Goal: Task Accomplishment & Management: Manage account settings

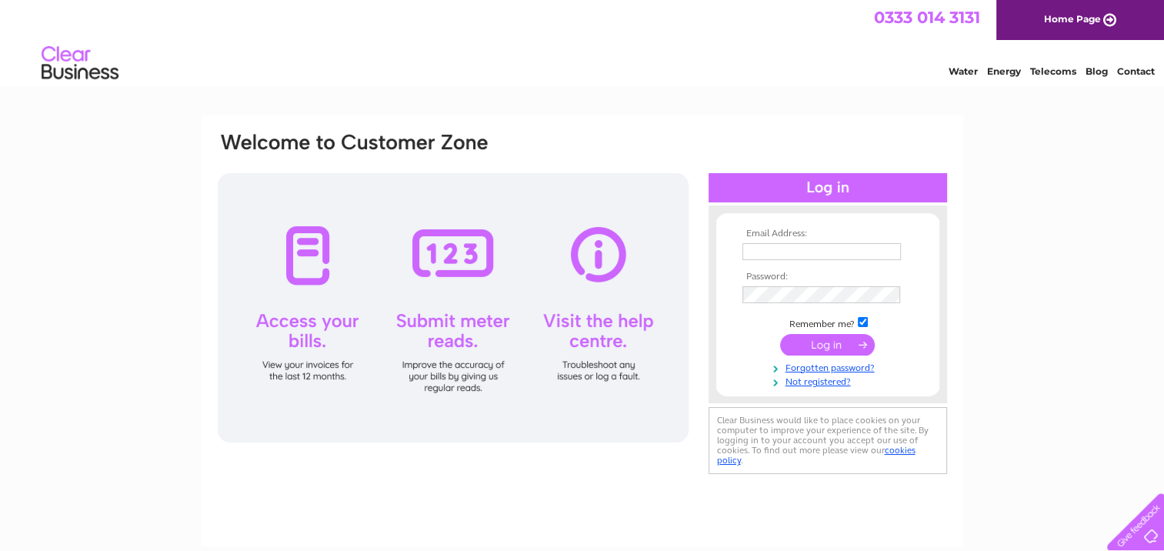
type input "[EMAIL_ADDRESS][DOMAIN_NAME]"
click at [818, 344] on input "submit" at bounding box center [827, 345] width 95 height 22
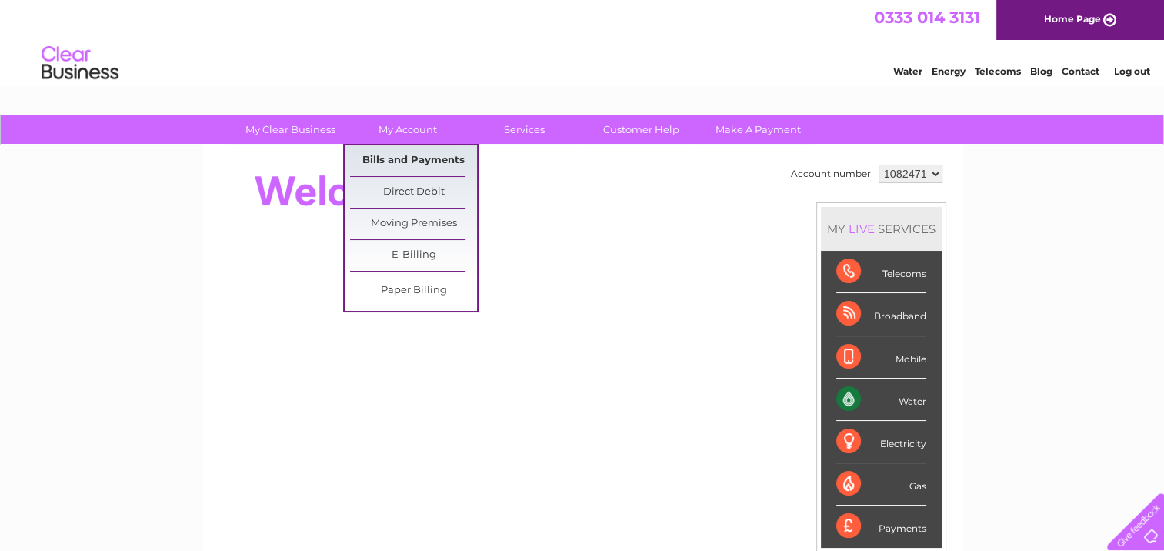
click at [412, 162] on link "Bills and Payments" at bounding box center [413, 160] width 127 height 31
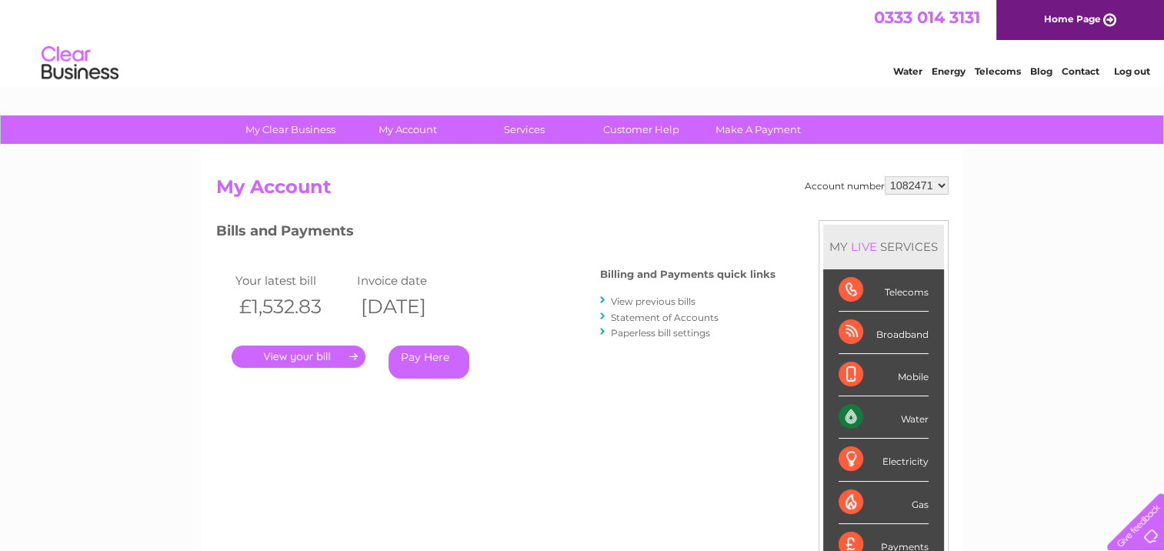
click at [286, 351] on link "." at bounding box center [298, 356] width 134 height 22
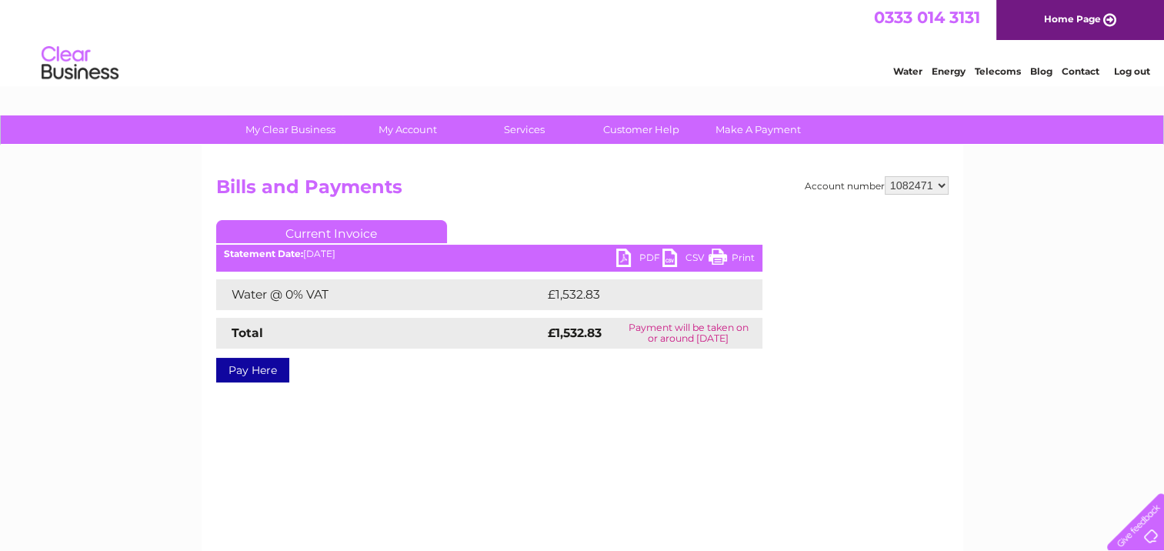
click at [647, 255] on link "PDF" at bounding box center [639, 259] width 46 height 22
